Goal: Information Seeking & Learning: Learn about a topic

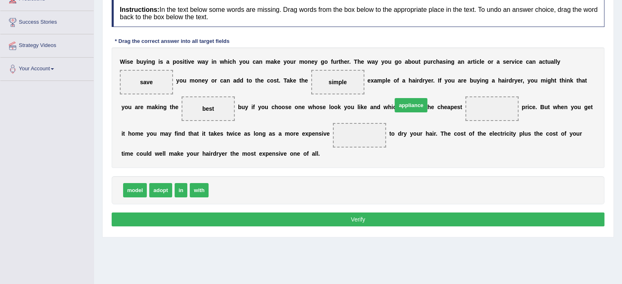
drag, startPoint x: 233, startPoint y: 199, endPoint x: 417, endPoint y: 113, distance: 202.8
drag, startPoint x: 409, startPoint y: 123, endPoint x: 264, endPoint y: 148, distance: 147.3
drag, startPoint x: 178, startPoint y: 208, endPoint x: 409, endPoint y: 129, distance: 244.5
click at [293, 226] on button "Verify" at bounding box center [358, 219] width 492 height 14
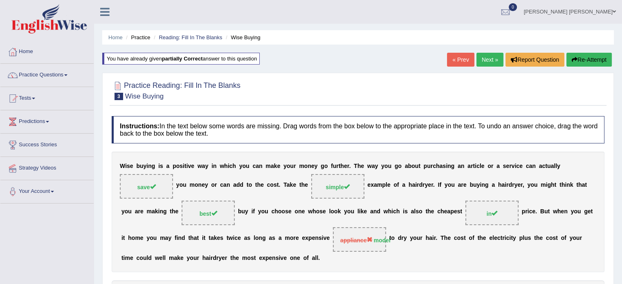
click at [496, 58] on link "Next »" at bounding box center [489, 60] width 27 height 14
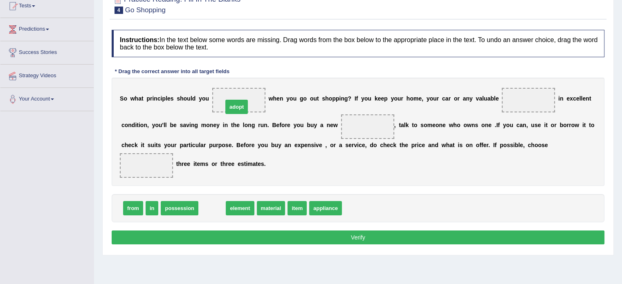
drag, startPoint x: 206, startPoint y: 208, endPoint x: 230, endPoint y: 107, distance: 104.3
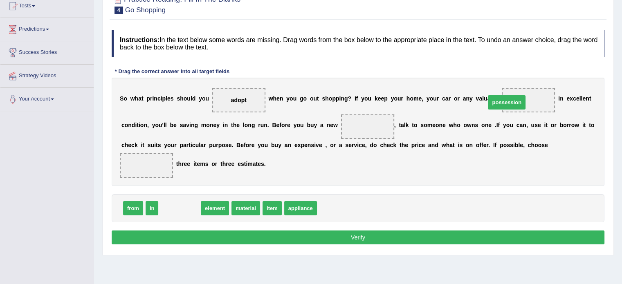
drag, startPoint x: 185, startPoint y: 208, endPoint x: 512, endPoint y: 102, distance: 343.5
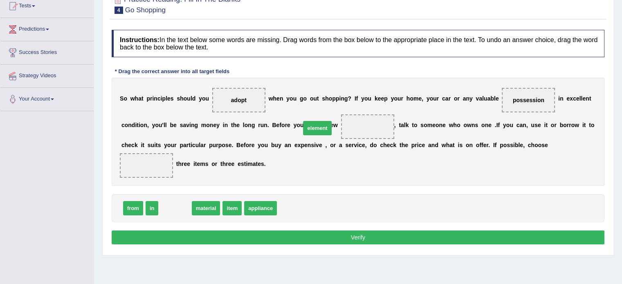
drag, startPoint x: 173, startPoint y: 211, endPoint x: 315, endPoint y: 131, distance: 163.0
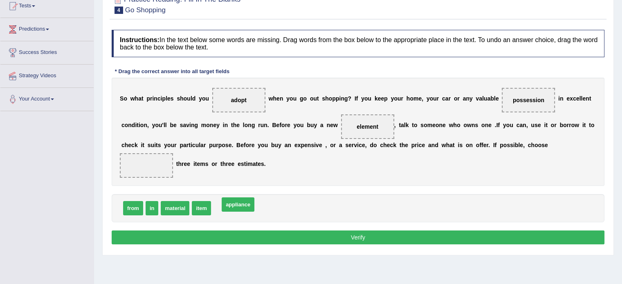
drag, startPoint x: 226, startPoint y: 203, endPoint x: 221, endPoint y: 202, distance: 5.8
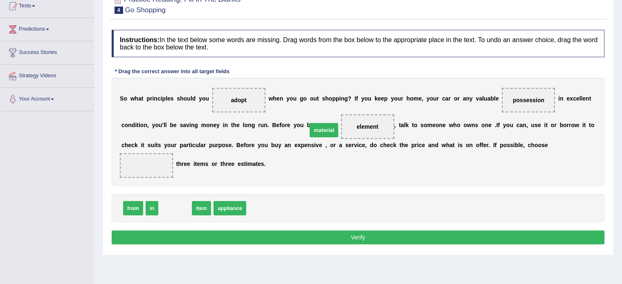
drag, startPoint x: 173, startPoint y: 206, endPoint x: 322, endPoint y: 128, distance: 168.0
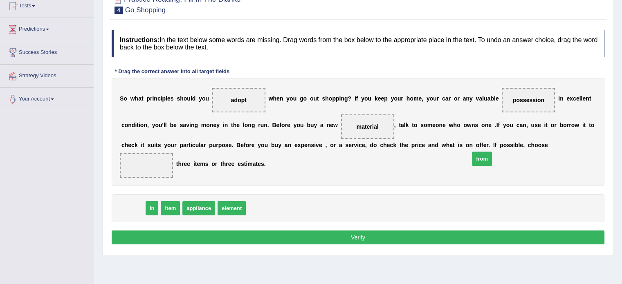
drag, startPoint x: 134, startPoint y: 210, endPoint x: 482, endPoint y: 160, distance: 352.1
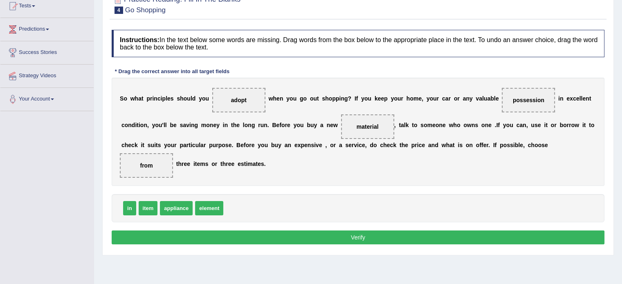
click at [324, 238] on button "Verify" at bounding box center [358, 237] width 492 height 14
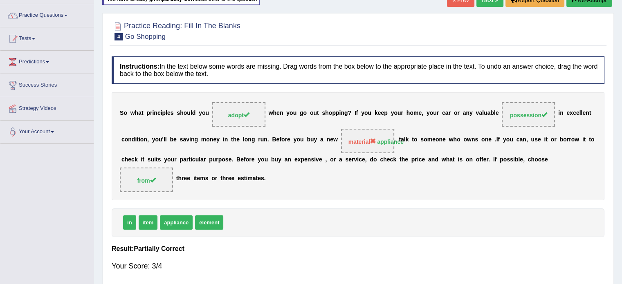
scroll to position [51, 0]
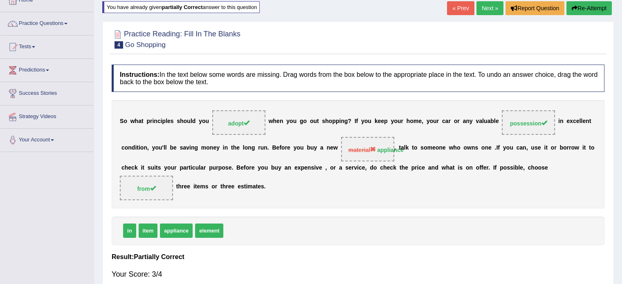
click at [478, 11] on link "Next »" at bounding box center [489, 8] width 27 height 14
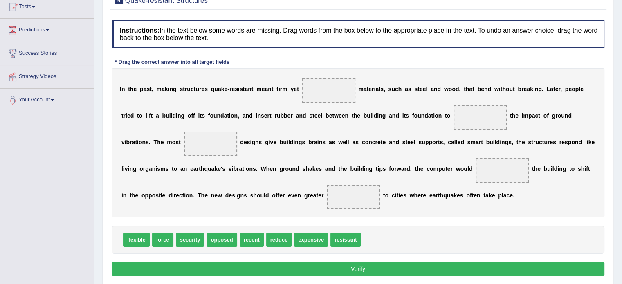
scroll to position [82, 0]
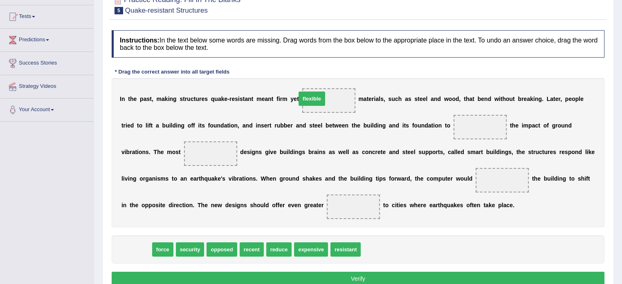
drag, startPoint x: 131, startPoint y: 250, endPoint x: 306, endPoint y: 99, distance: 231.2
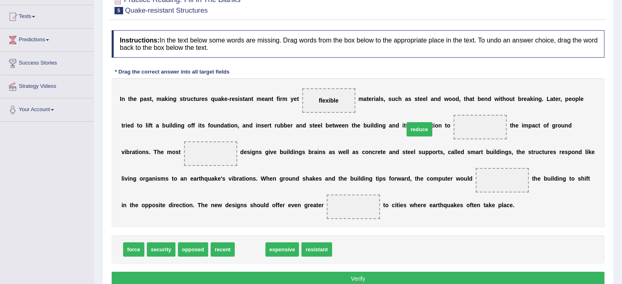
drag, startPoint x: 246, startPoint y: 245, endPoint x: 415, endPoint y: 125, distance: 207.5
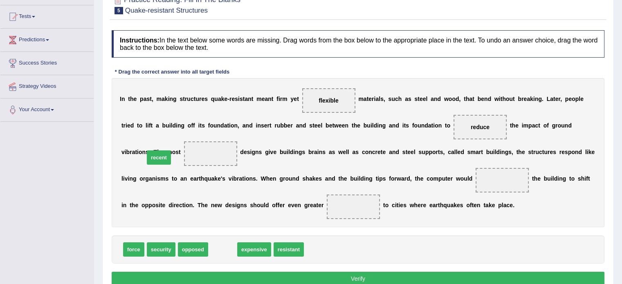
drag, startPoint x: 216, startPoint y: 247, endPoint x: 152, endPoint y: 155, distance: 111.9
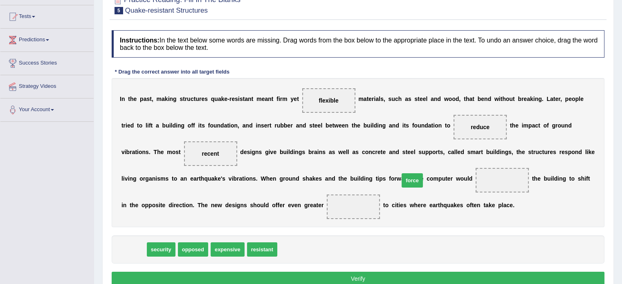
drag, startPoint x: 129, startPoint y: 248, endPoint x: 407, endPoint y: 179, distance: 286.7
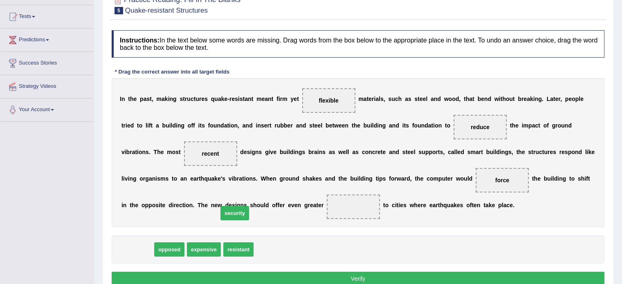
drag, startPoint x: 139, startPoint y: 247, endPoint x: 245, endPoint y: 202, distance: 114.8
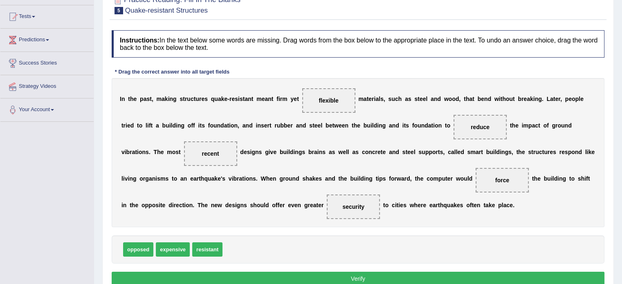
click at [369, 276] on button "Verify" at bounding box center [358, 279] width 492 height 14
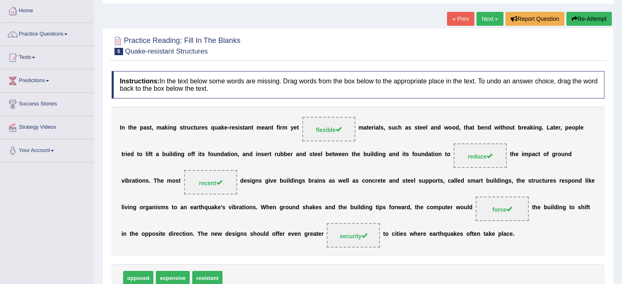
scroll to position [0, 0]
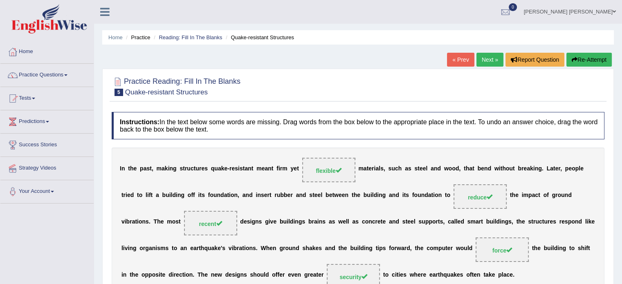
click at [489, 58] on link "Next »" at bounding box center [489, 60] width 27 height 14
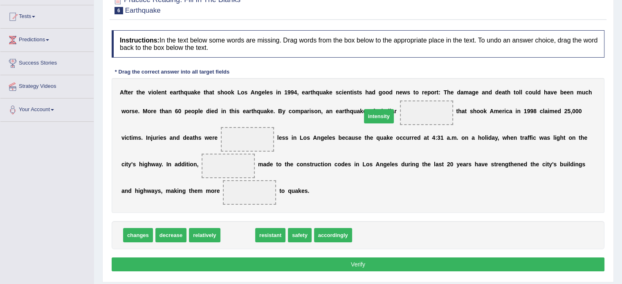
drag, startPoint x: 229, startPoint y: 239, endPoint x: 370, endPoint y: 121, distance: 184.4
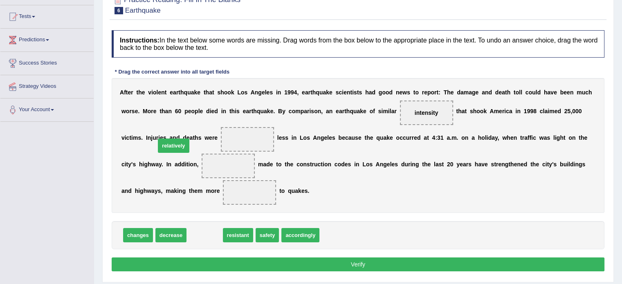
drag, startPoint x: 195, startPoint y: 234, endPoint x: 164, endPoint y: 142, distance: 96.5
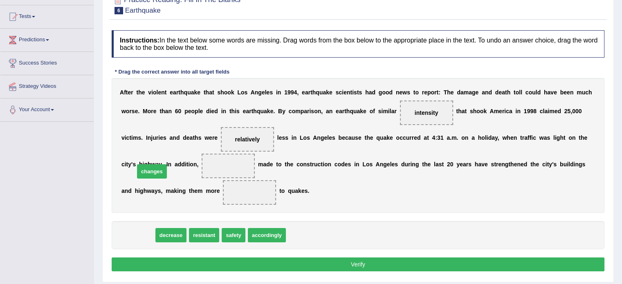
drag, startPoint x: 127, startPoint y: 235, endPoint x: 141, endPoint y: 167, distance: 69.2
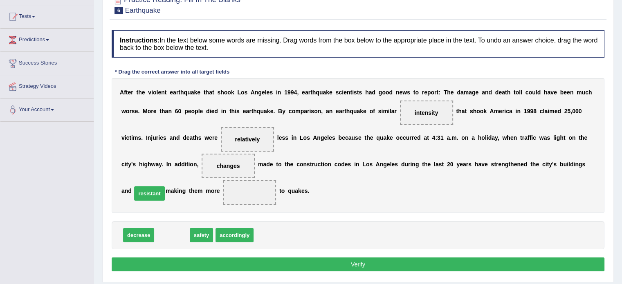
drag, startPoint x: 172, startPoint y: 234, endPoint x: 149, endPoint y: 192, distance: 47.4
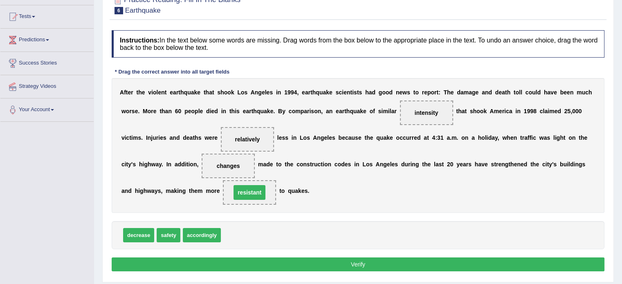
click at [231, 263] on button "Verify" at bounding box center [358, 264] width 492 height 14
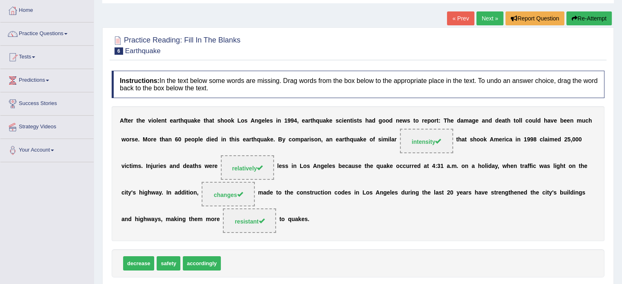
scroll to position [41, 0]
click at [487, 21] on link "Next »" at bounding box center [489, 19] width 27 height 14
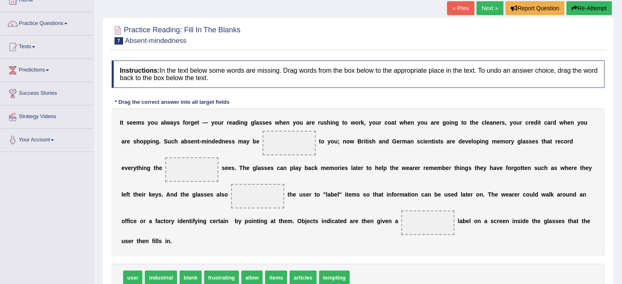
scroll to position [82, 0]
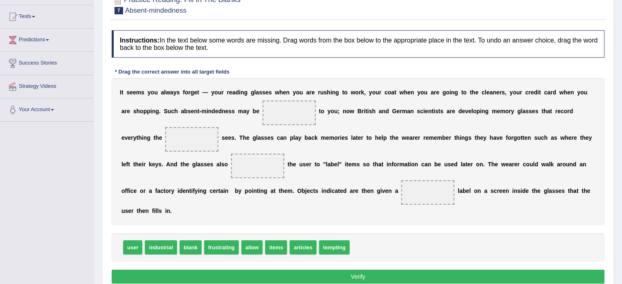
drag, startPoint x: 324, startPoint y: 204, endPoint x: 328, endPoint y: 209, distance: 7.0
drag, startPoint x: 213, startPoint y: 233, endPoint x: 237, endPoint y: 114, distance: 121.3
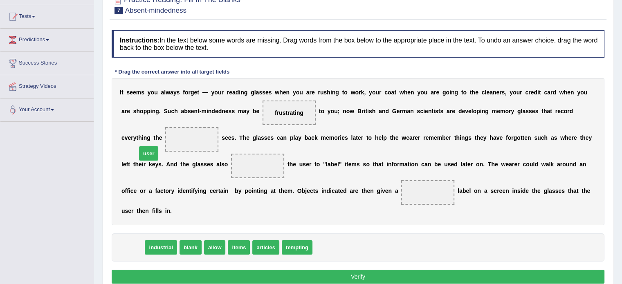
drag, startPoint x: 132, startPoint y: 233, endPoint x: 148, endPoint y: 139, distance: 95.3
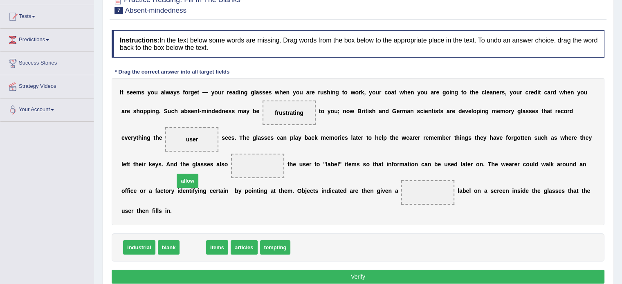
drag, startPoint x: 190, startPoint y: 233, endPoint x: 186, endPoint y: 163, distance: 69.2
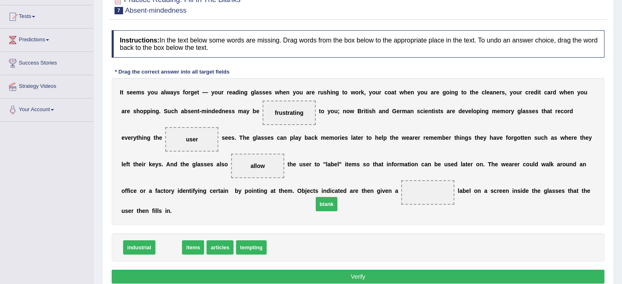
drag, startPoint x: 167, startPoint y: 235, endPoint x: 311, endPoint y: 196, distance: 149.1
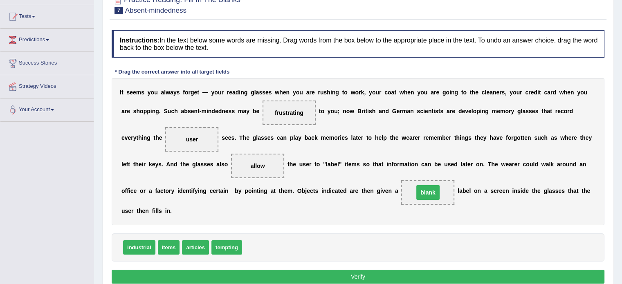
click at [416, 197] on span "blank" at bounding box center [427, 192] width 23 height 15
click at [296, 270] on button "Verify" at bounding box center [358, 277] width 492 height 14
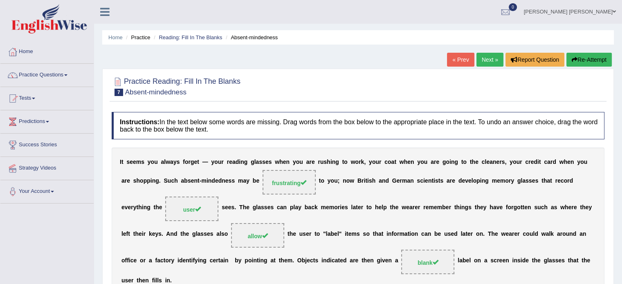
scroll to position [0, 0]
drag, startPoint x: 487, startPoint y: 60, endPoint x: 483, endPoint y: 67, distance: 7.7
click at [486, 60] on link "Next »" at bounding box center [489, 60] width 27 height 14
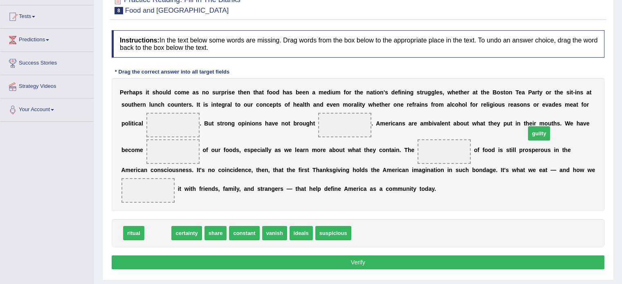
drag, startPoint x: 159, startPoint y: 246, endPoint x: 539, endPoint y: 147, distance: 393.7
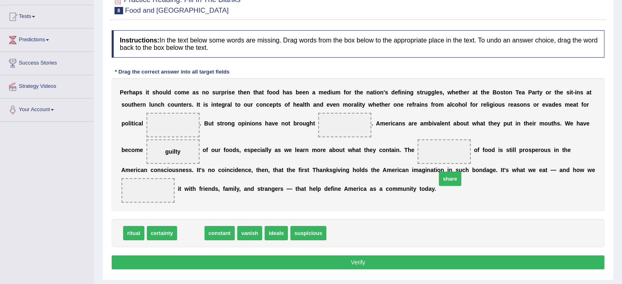
drag, startPoint x: 184, startPoint y: 245, endPoint x: 443, endPoint y: 191, distance: 264.7
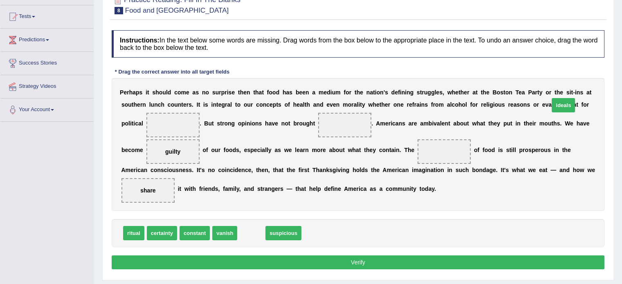
drag, startPoint x: 263, startPoint y: 238, endPoint x: 561, endPoint y: 109, distance: 324.1
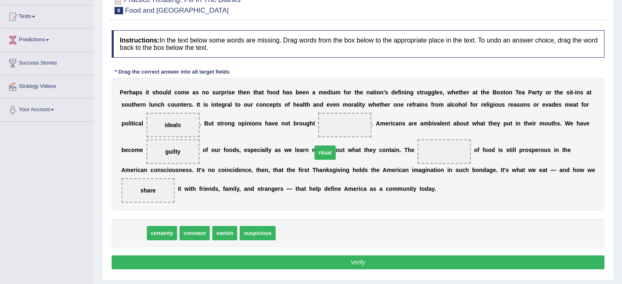
drag, startPoint x: 134, startPoint y: 248, endPoint x: 326, endPoint y: 167, distance: 208.4
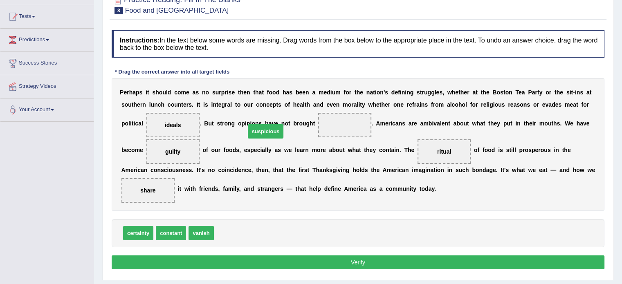
drag, startPoint x: 226, startPoint y: 247, endPoint x: 257, endPoint y: 145, distance: 106.5
click at [262, 269] on button "Verify" at bounding box center [358, 262] width 492 height 14
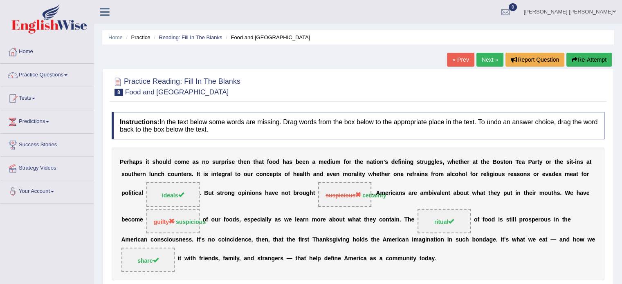
click at [488, 58] on link "Next »" at bounding box center [489, 60] width 27 height 14
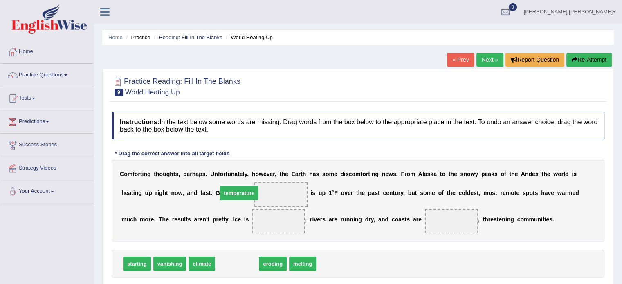
drag, startPoint x: 226, startPoint y: 258, endPoint x: 228, endPoint y: 187, distance: 70.7
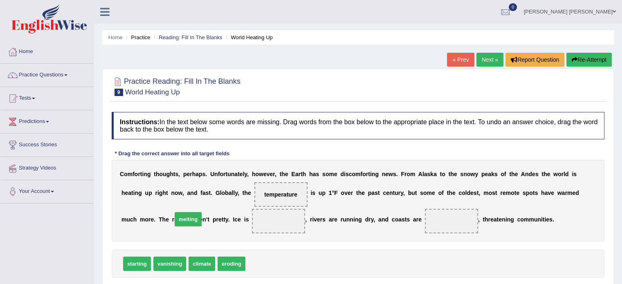
drag, startPoint x: 253, startPoint y: 265, endPoint x: 180, endPoint y: 221, distance: 85.6
drag, startPoint x: 218, startPoint y: 262, endPoint x: 347, endPoint y: 214, distance: 136.9
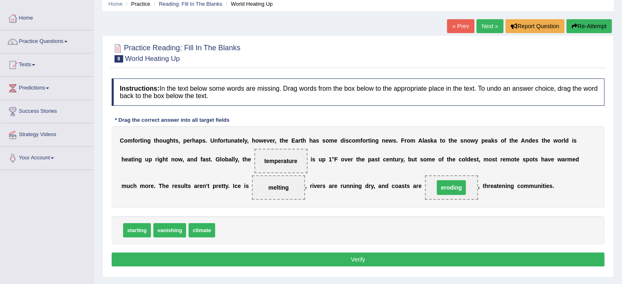
scroll to position [41, 0]
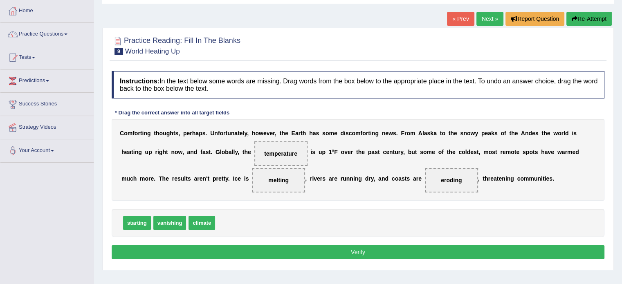
click at [315, 249] on button "Verify" at bounding box center [358, 252] width 492 height 14
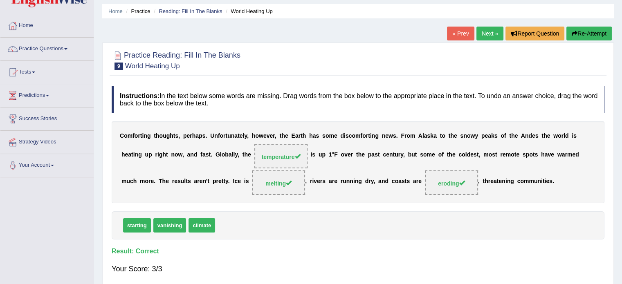
scroll to position [0, 0]
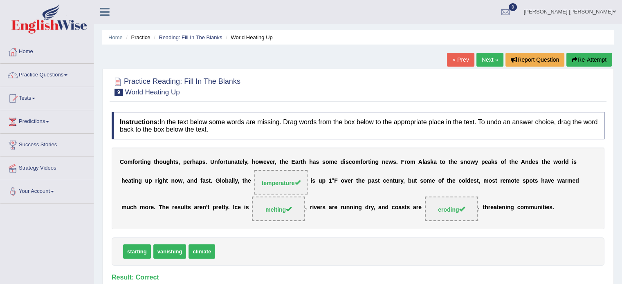
drag, startPoint x: 485, startPoint y: 60, endPoint x: 467, endPoint y: 108, distance: 50.9
click at [485, 61] on link "Next »" at bounding box center [489, 60] width 27 height 14
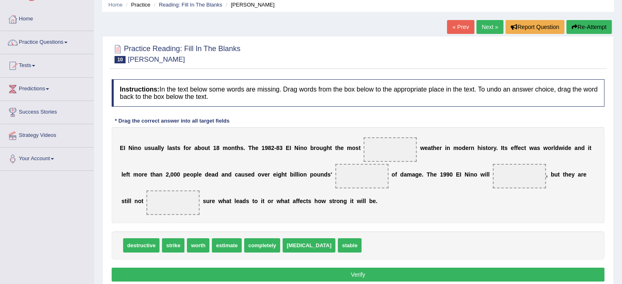
scroll to position [41, 0]
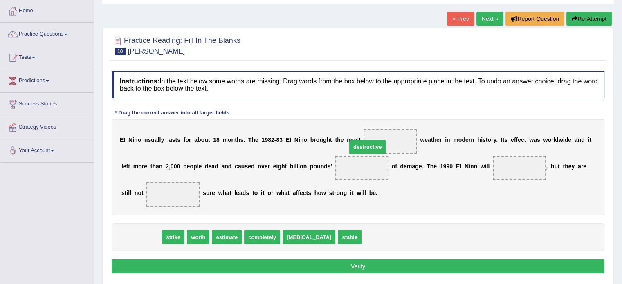
drag, startPoint x: 133, startPoint y: 237, endPoint x: 362, endPoint y: 145, distance: 247.0
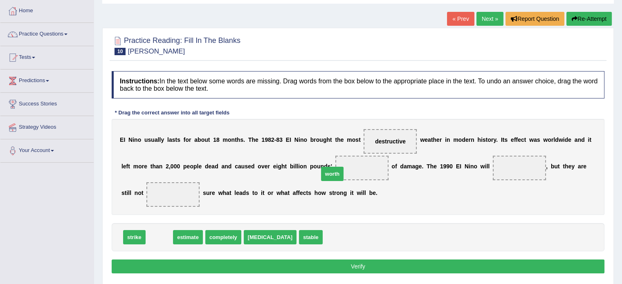
drag, startPoint x: 160, startPoint y: 237, endPoint x: 333, endPoint y: 174, distance: 184.1
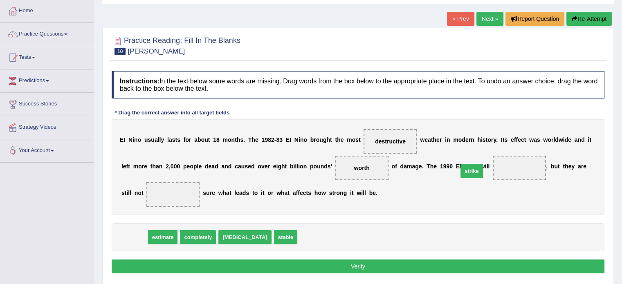
drag, startPoint x: 136, startPoint y: 241, endPoint x: 473, endPoint y: 174, distance: 343.6
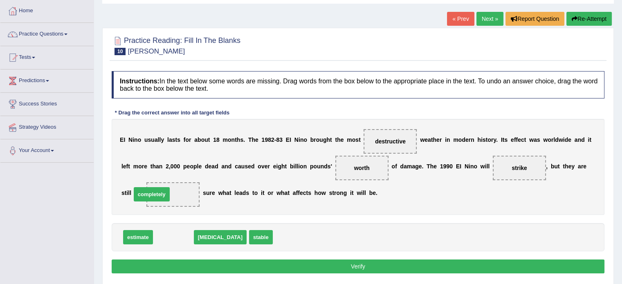
drag, startPoint x: 168, startPoint y: 238, endPoint x: 144, endPoint y: 197, distance: 47.0
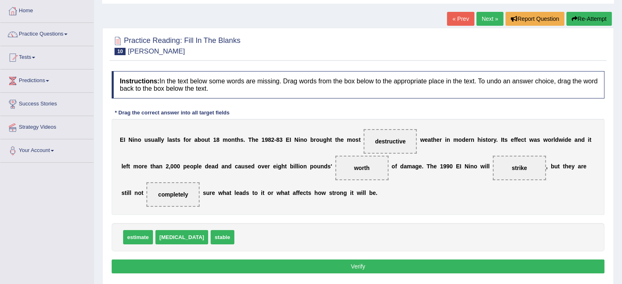
click at [285, 263] on button "Verify" at bounding box center [358, 266] width 492 height 14
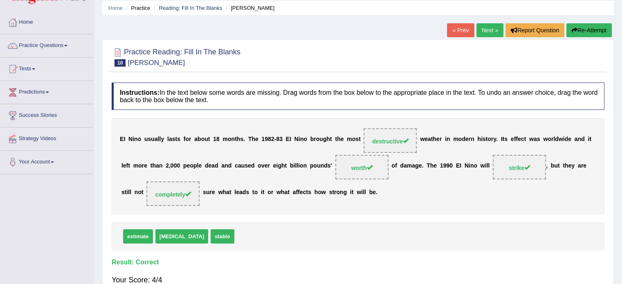
scroll to position [0, 0]
